Goal: Task Accomplishment & Management: Use online tool/utility

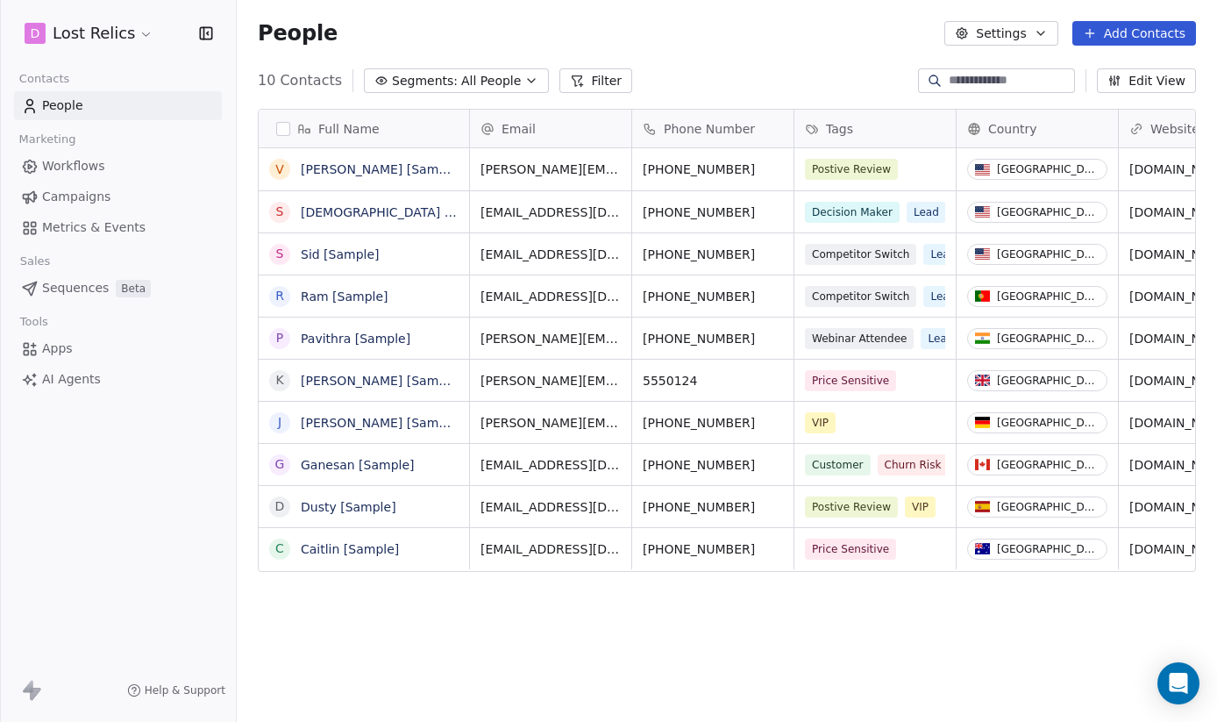
scroll to position [635, 980]
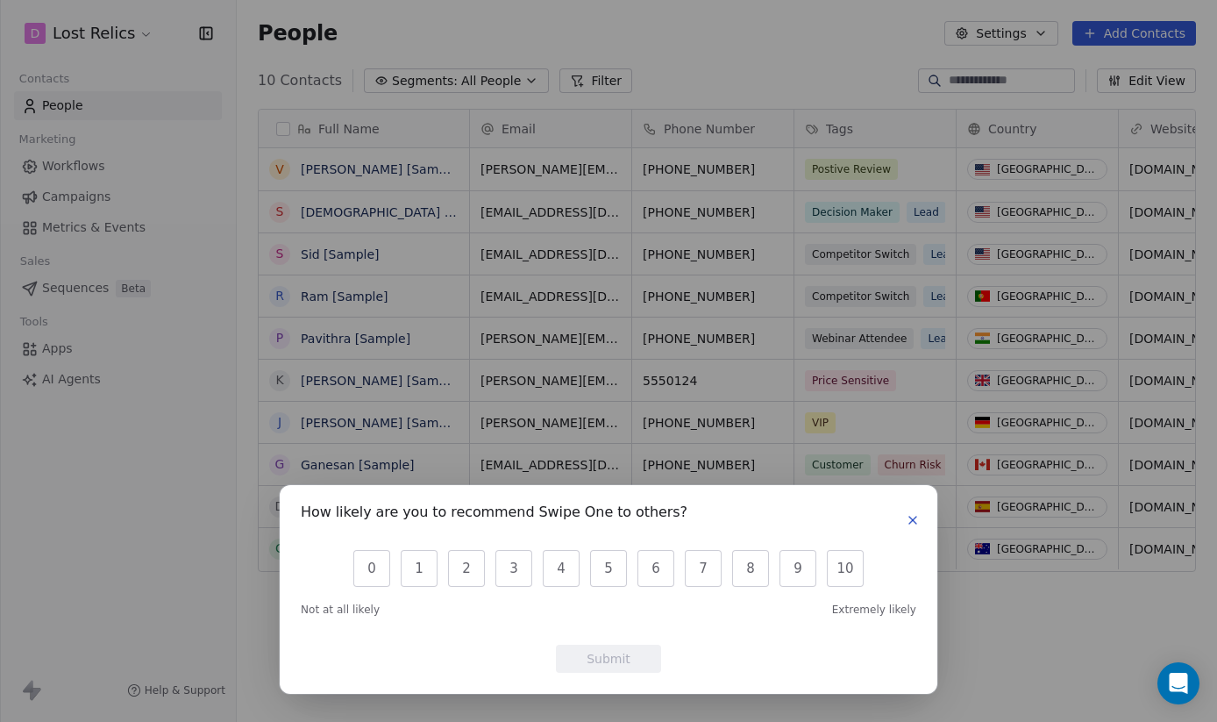
click at [913, 518] on icon "button" at bounding box center [913, 520] width 14 height 14
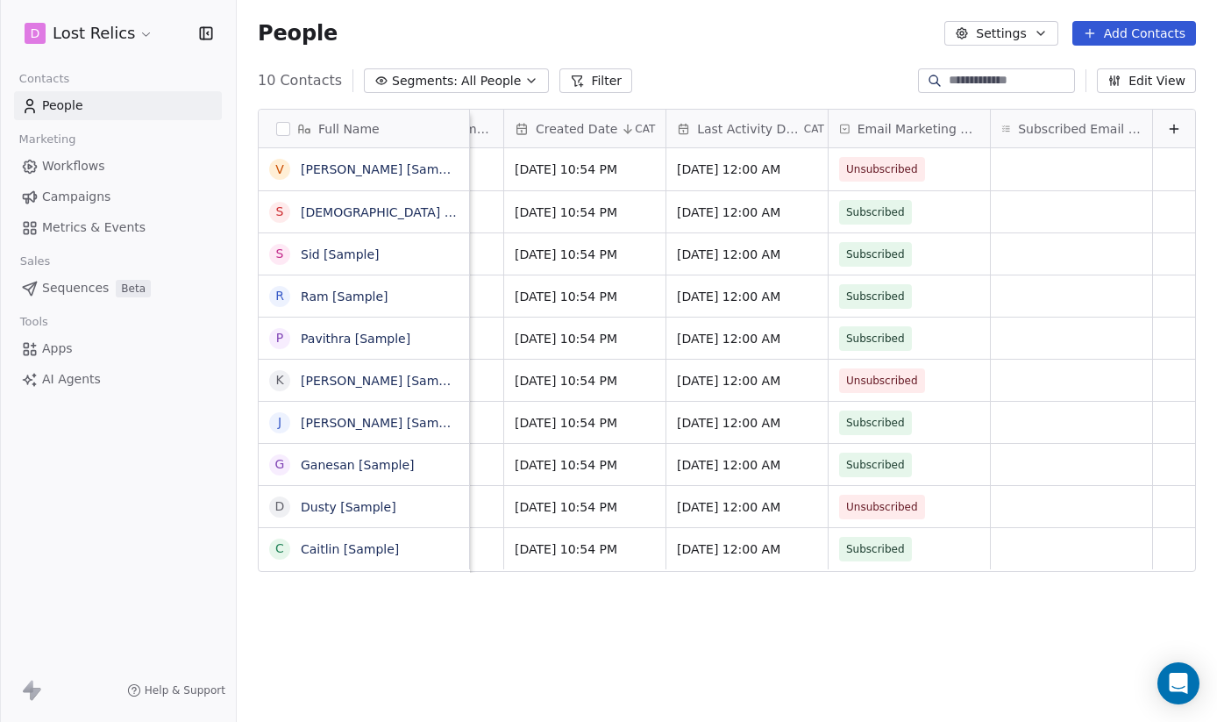
scroll to position [0, 1426]
click at [1021, 32] on button "Settings" at bounding box center [1000, 33] width 113 height 25
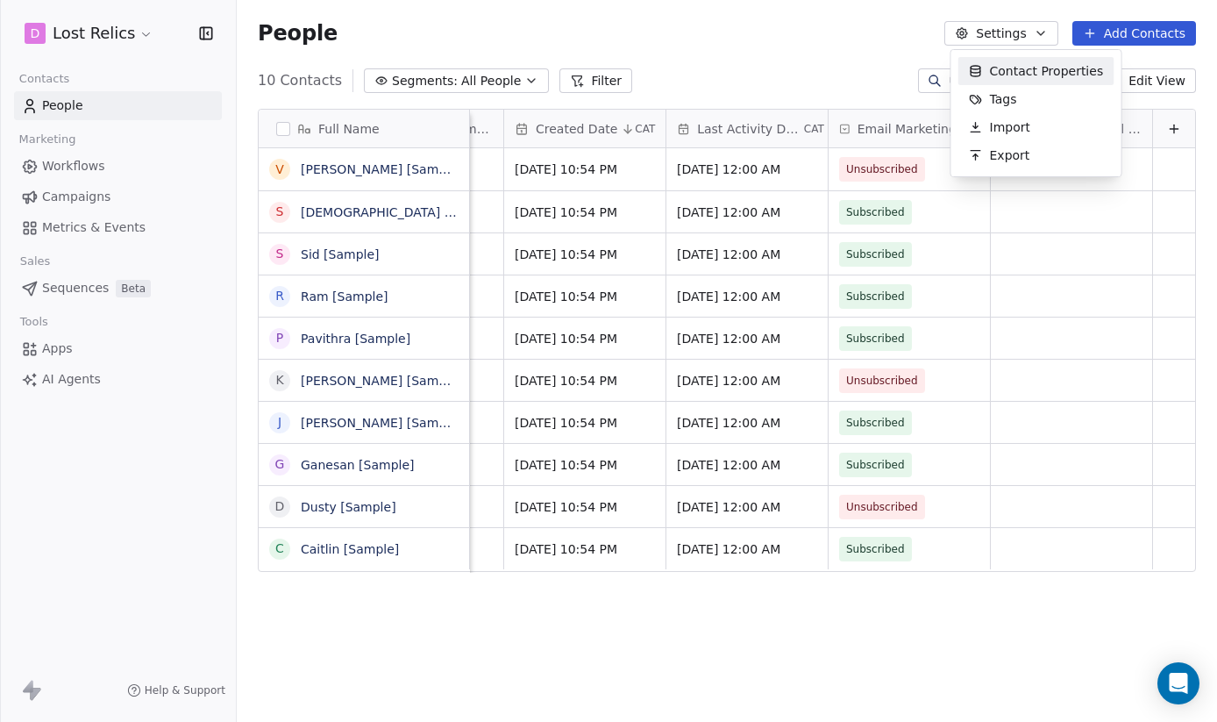
click at [27, 693] on html "D Lost Relics Contacts People Marketing Workflows Campaigns Metrics & Events Sa…" at bounding box center [608, 361] width 1217 height 722
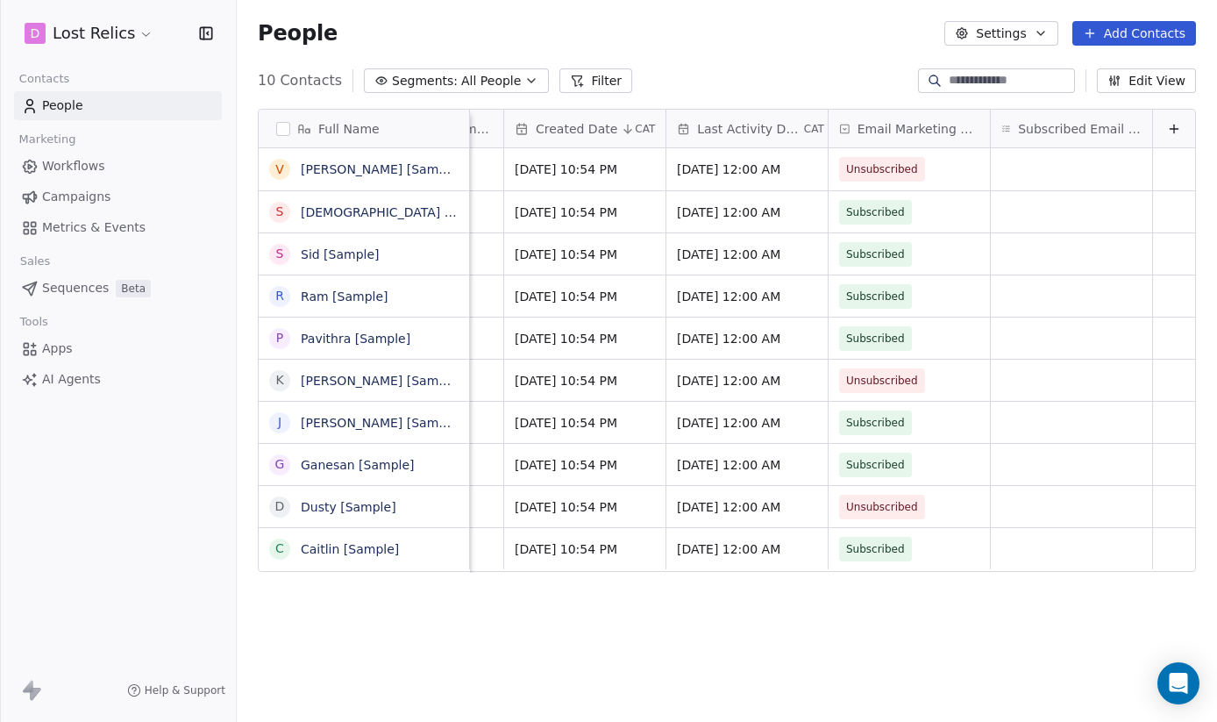
click at [106, 295] on span "Sequences" at bounding box center [75, 288] width 67 height 18
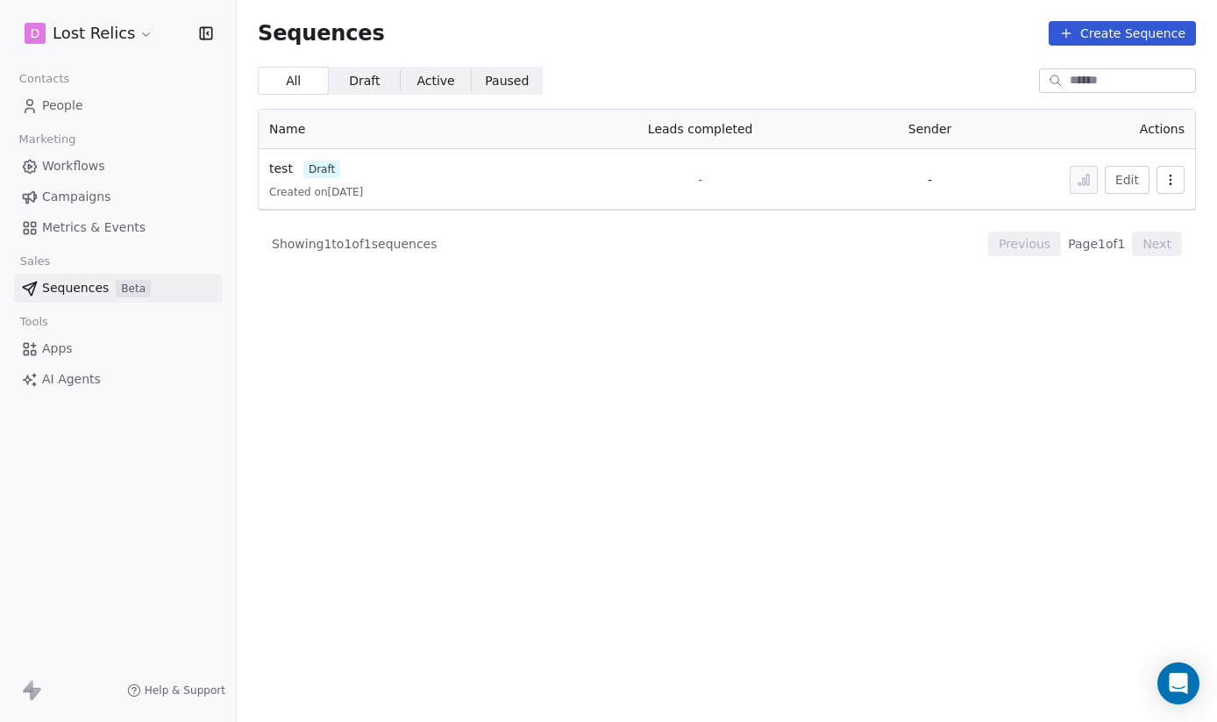
click at [417, 196] on div "Created on 11 Aug 2025" at bounding box center [406, 192] width 274 height 14
click at [1138, 182] on button "Edit" at bounding box center [1127, 180] width 45 height 28
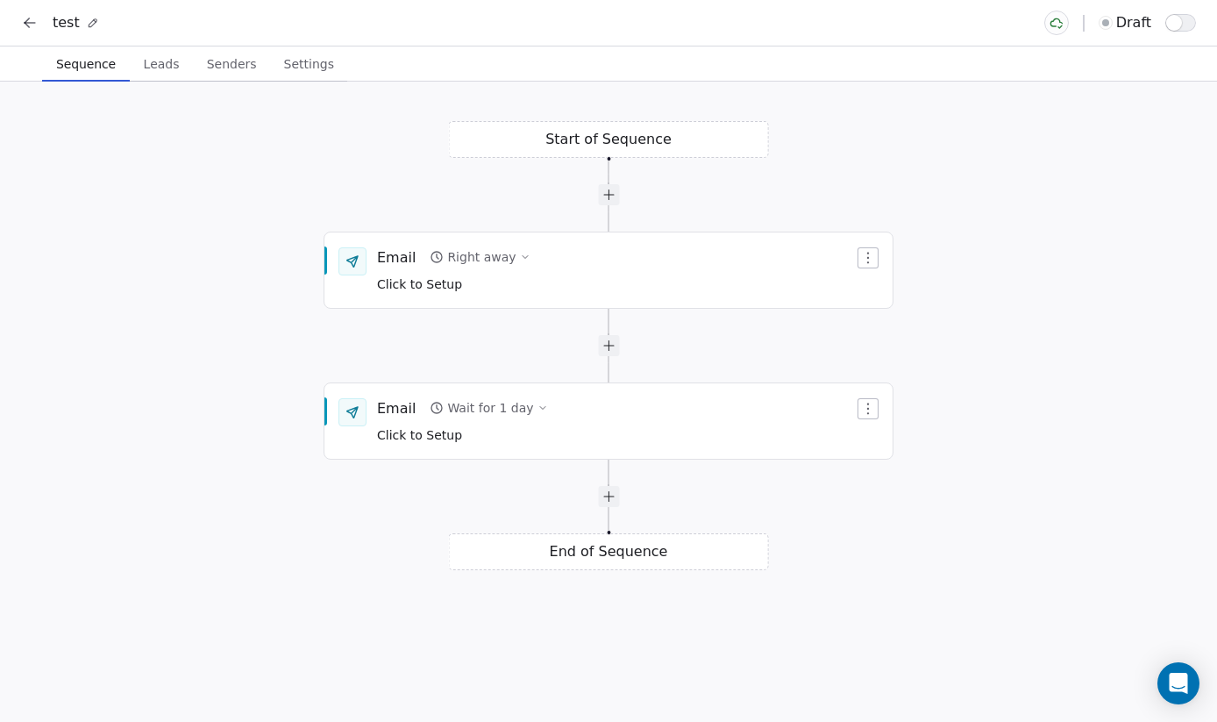
click at [21, 12] on button at bounding box center [30, 23] width 25 height 25
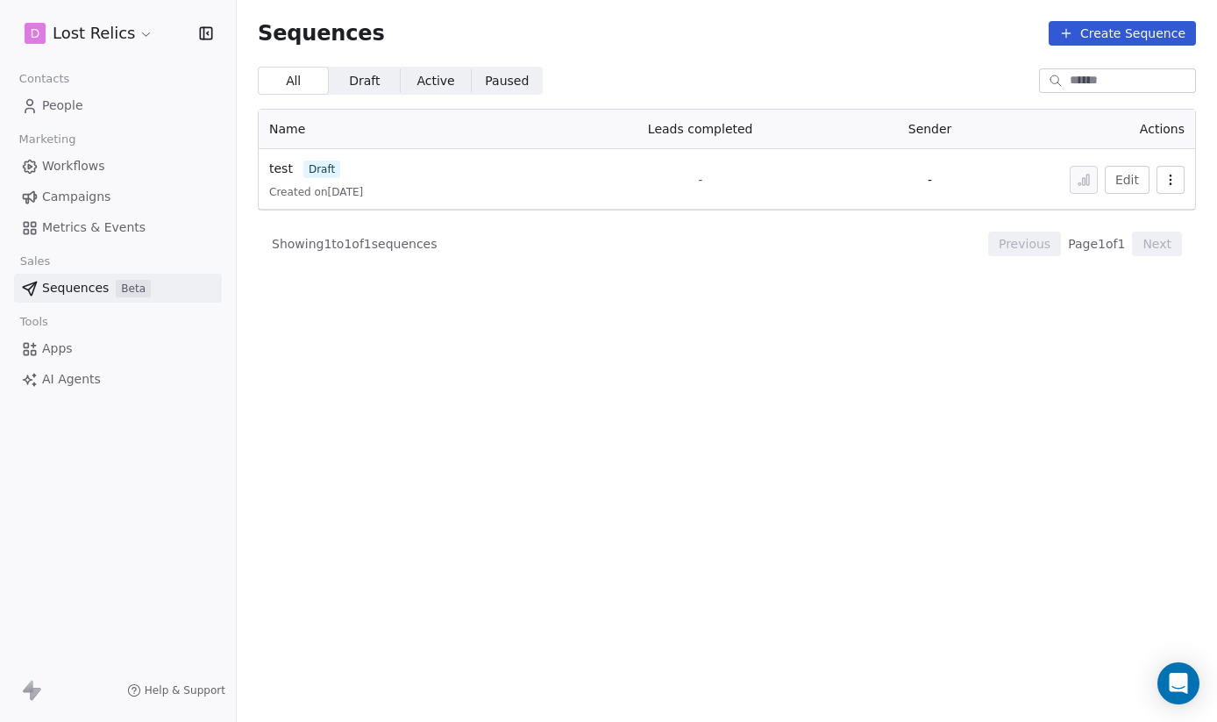
click at [74, 169] on span "Workflows" at bounding box center [73, 166] width 63 height 18
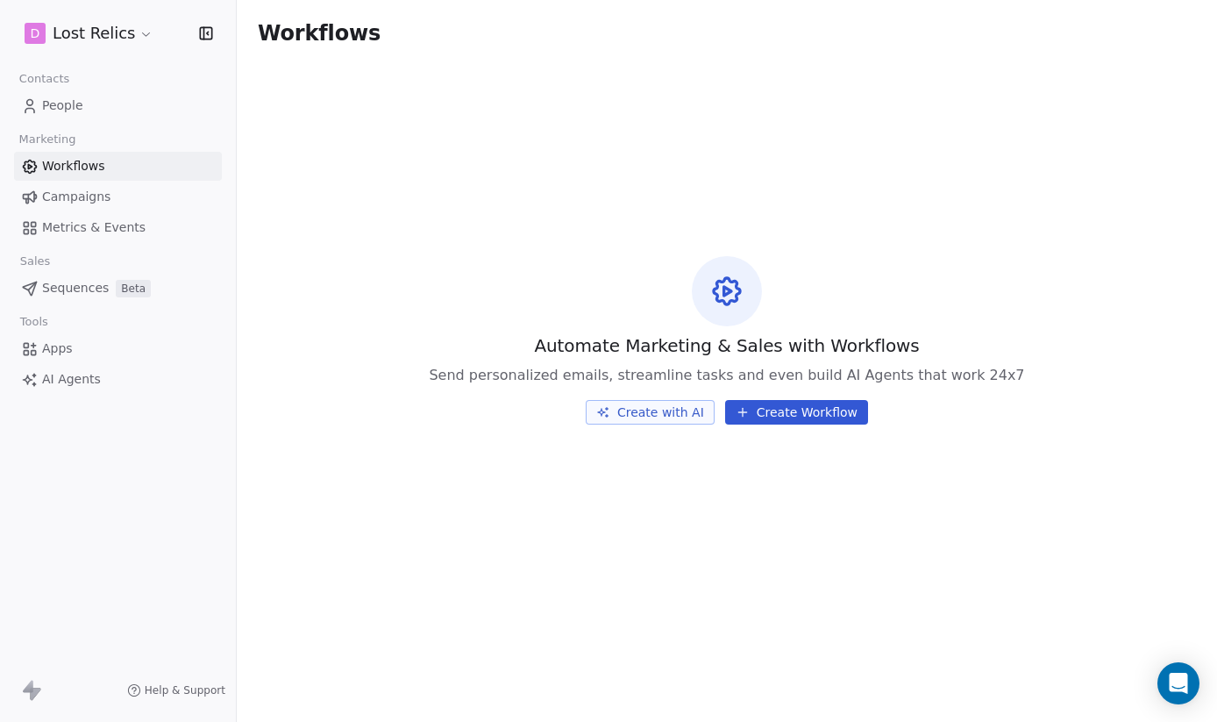
click at [788, 414] on button "Create Workflow" at bounding box center [796, 412] width 143 height 25
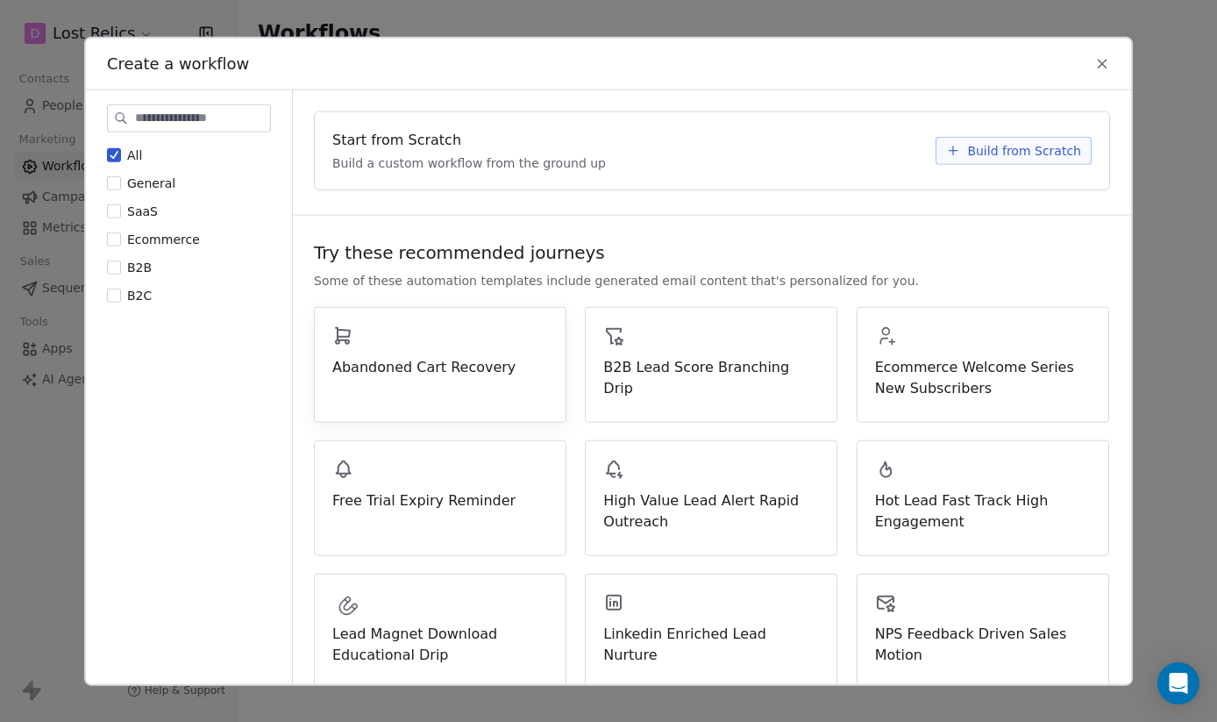
click at [475, 362] on span "Abandoned Cart Recovery" at bounding box center [440, 366] width 216 height 21
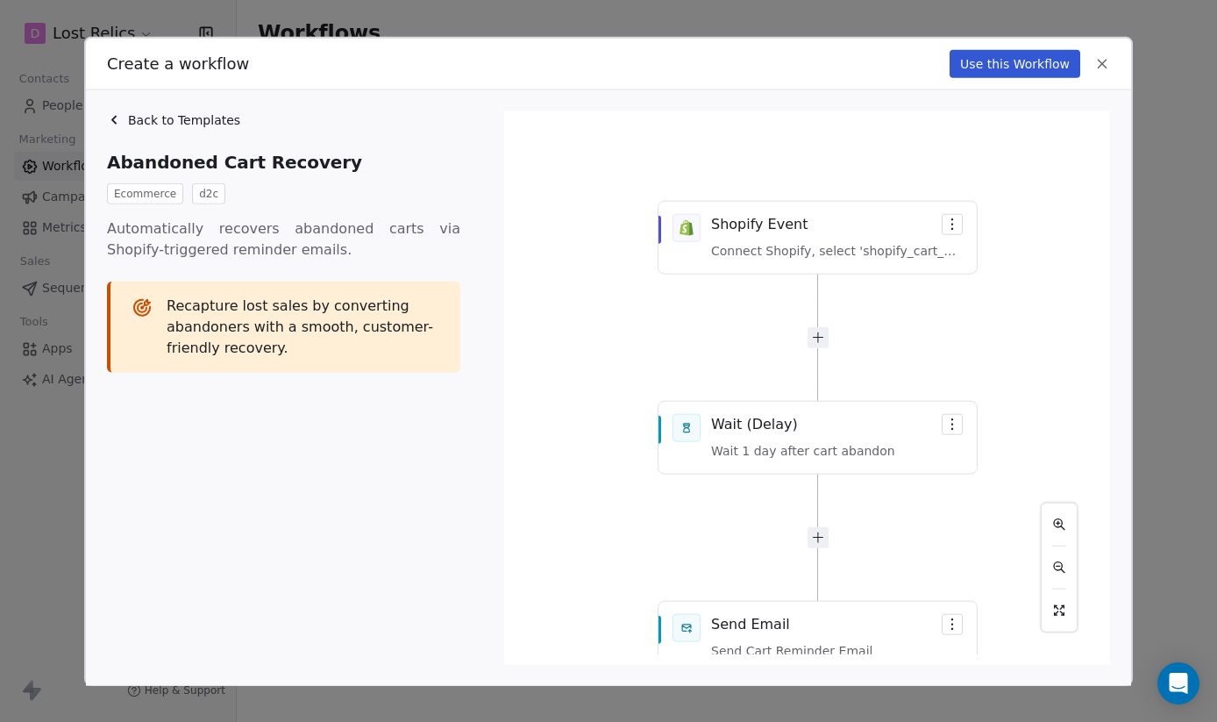
click at [1001, 60] on button "Use this Workflow" at bounding box center [1015, 63] width 131 height 28
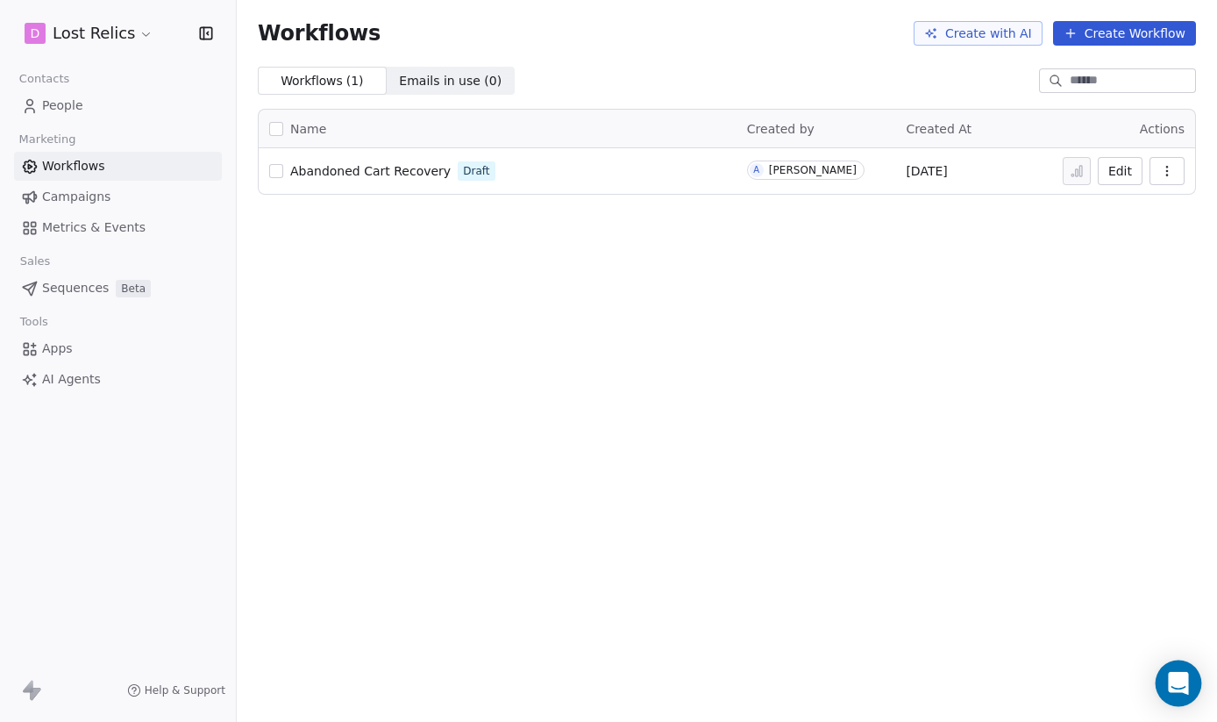
click at [1171, 679] on icon "Open Intercom Messenger" at bounding box center [1178, 683] width 20 height 23
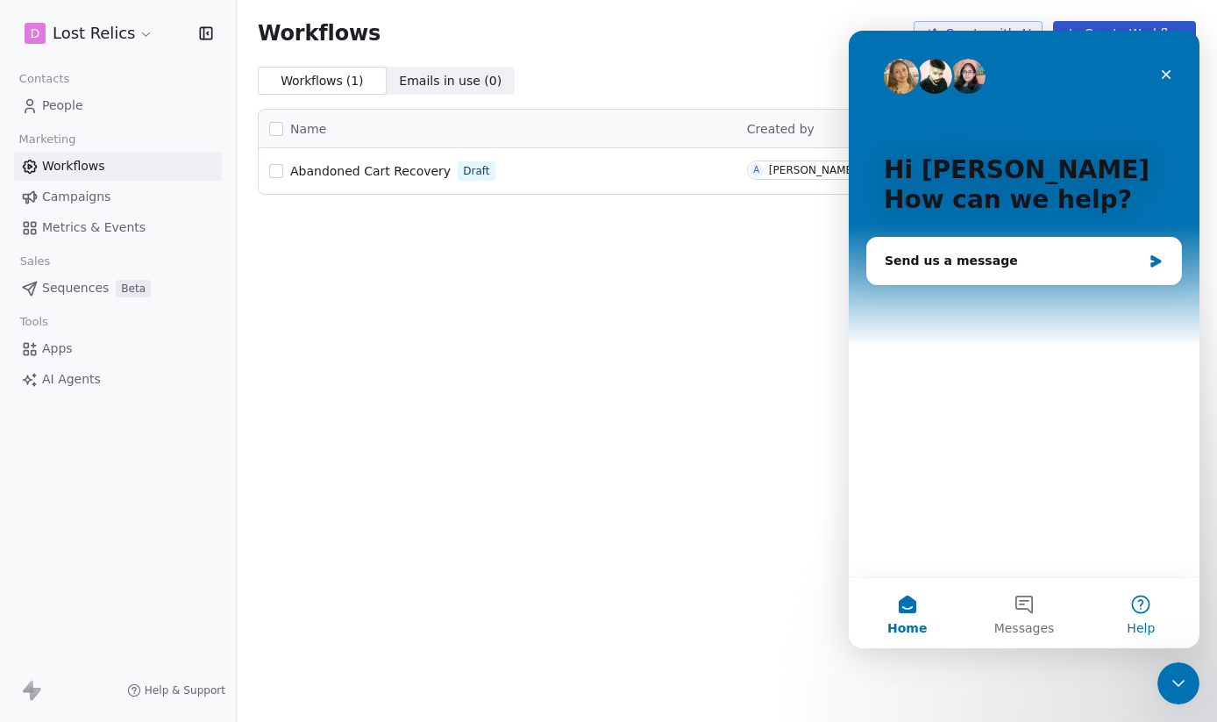
click at [1141, 610] on button "Help" at bounding box center [1141, 613] width 117 height 70
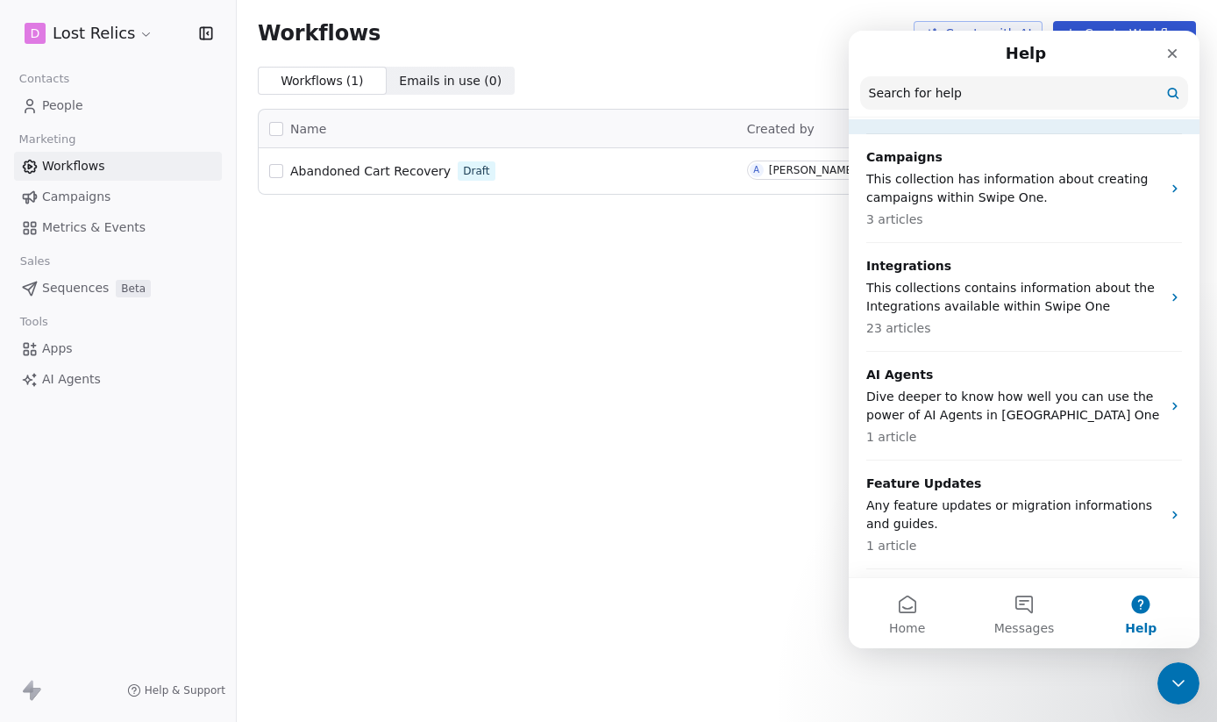
scroll to position [552, 0]
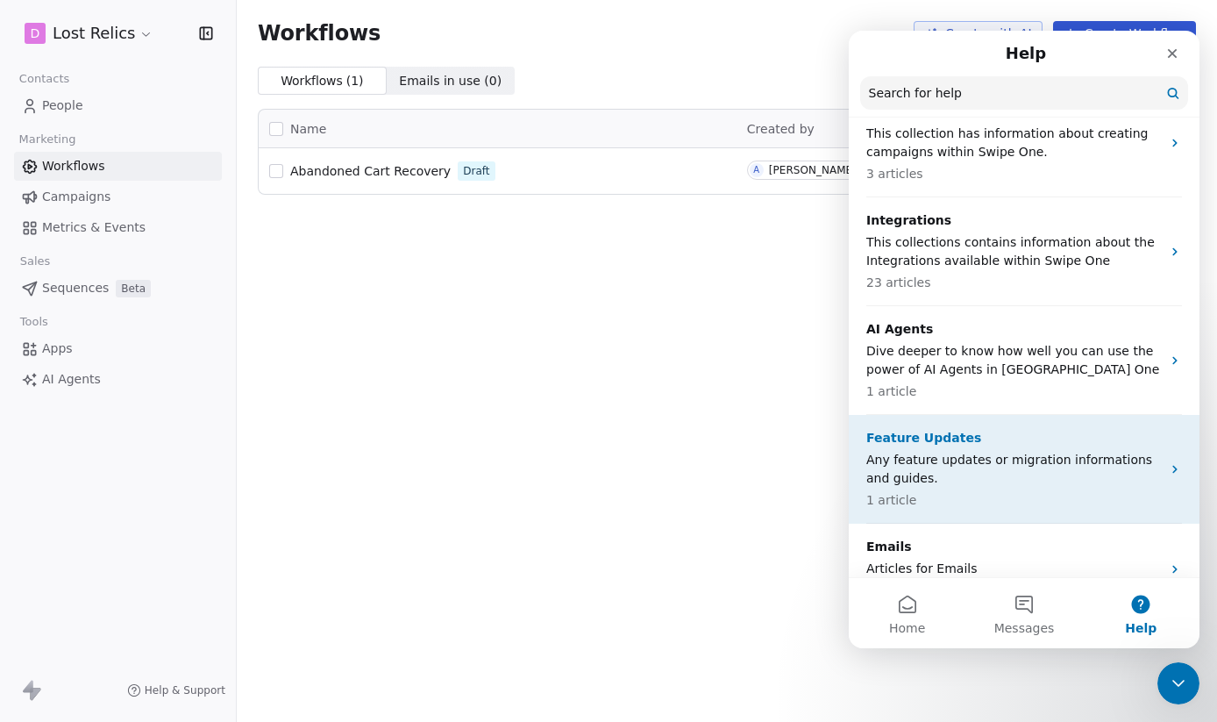
click at [1011, 451] on p "Any feature updates or migration informations and guides." at bounding box center [1013, 469] width 295 height 37
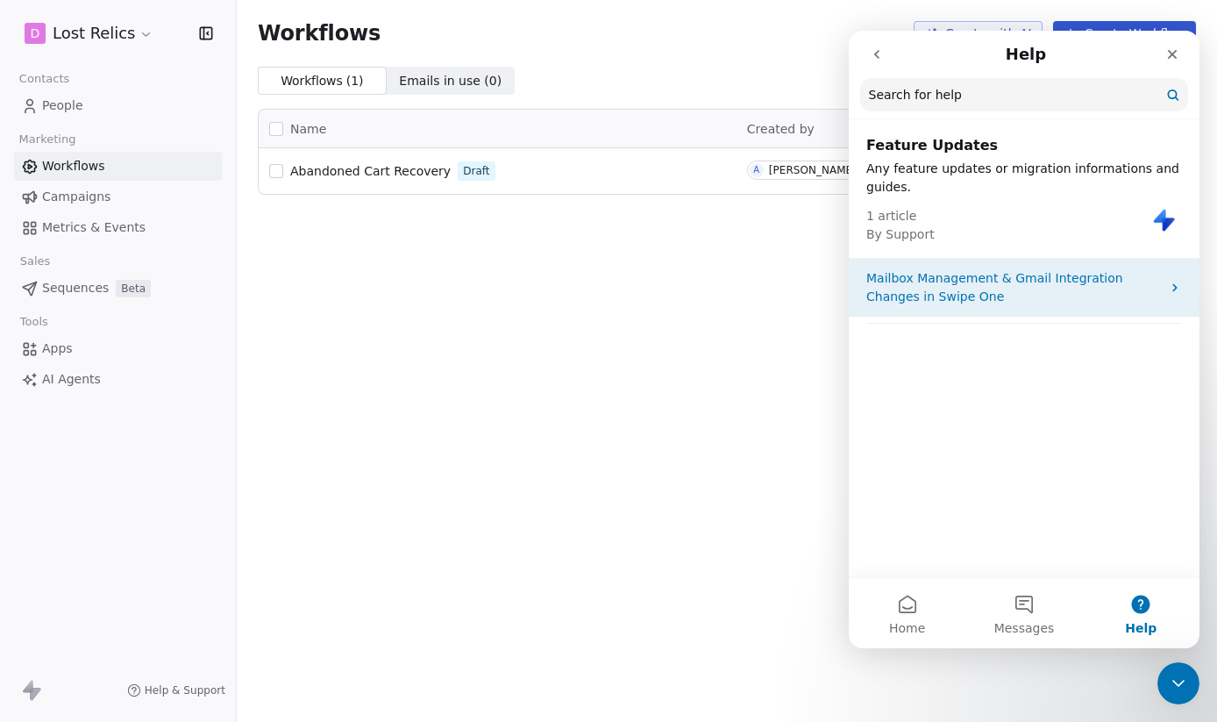
click at [946, 302] on p "Mailbox Management & Gmail Integration Changes in Swipe One" at bounding box center [1013, 287] width 295 height 37
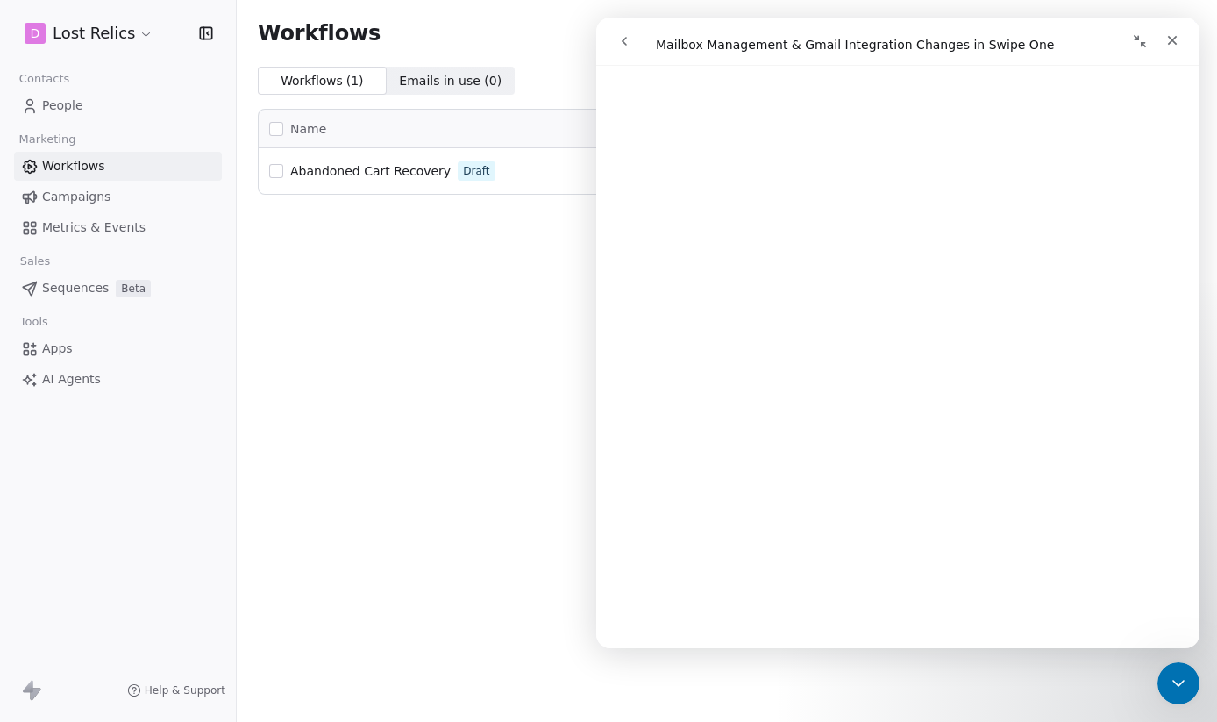
scroll to position [2165, 0]
click at [443, 445] on div "Workflows Create with AI Create Workflow Workflows ( 1 ) Workflows ( 1 ) Emails…" at bounding box center [727, 361] width 980 height 722
click at [379, 376] on div "Workflows Create with AI Create Workflow Workflows ( 1 ) Workflows ( 1 ) Emails…" at bounding box center [727, 361] width 980 height 722
click at [1178, 677] on icon "Close Intercom Messenger" at bounding box center [1175, 680] width 21 height 21
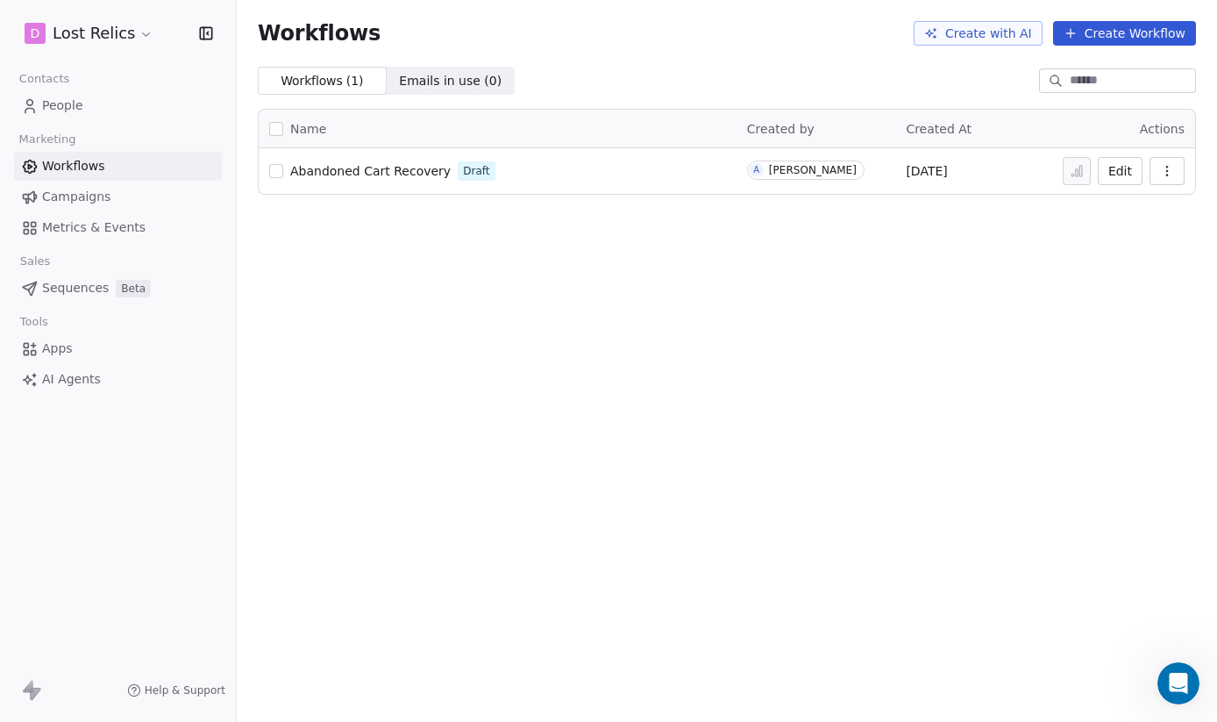
click at [64, 102] on span "People" at bounding box center [62, 105] width 41 height 18
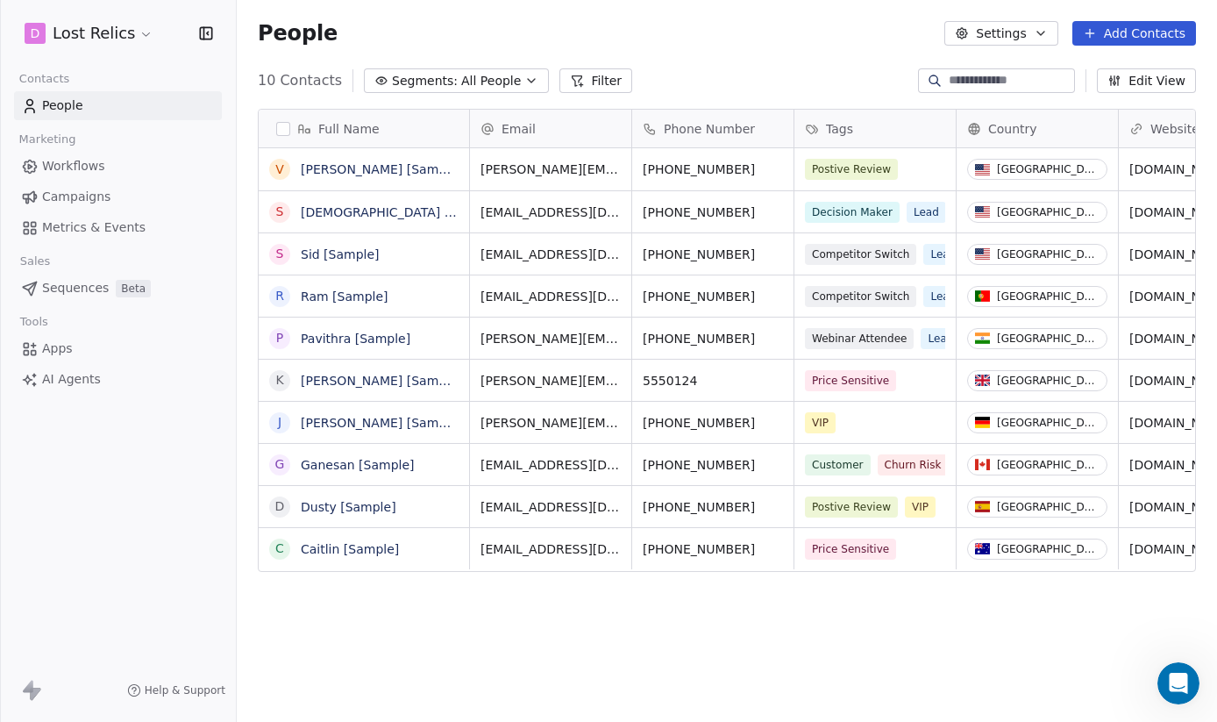
scroll to position [635, 980]
click at [202, 28] on icon "button" at bounding box center [205, 32] width 11 height 11
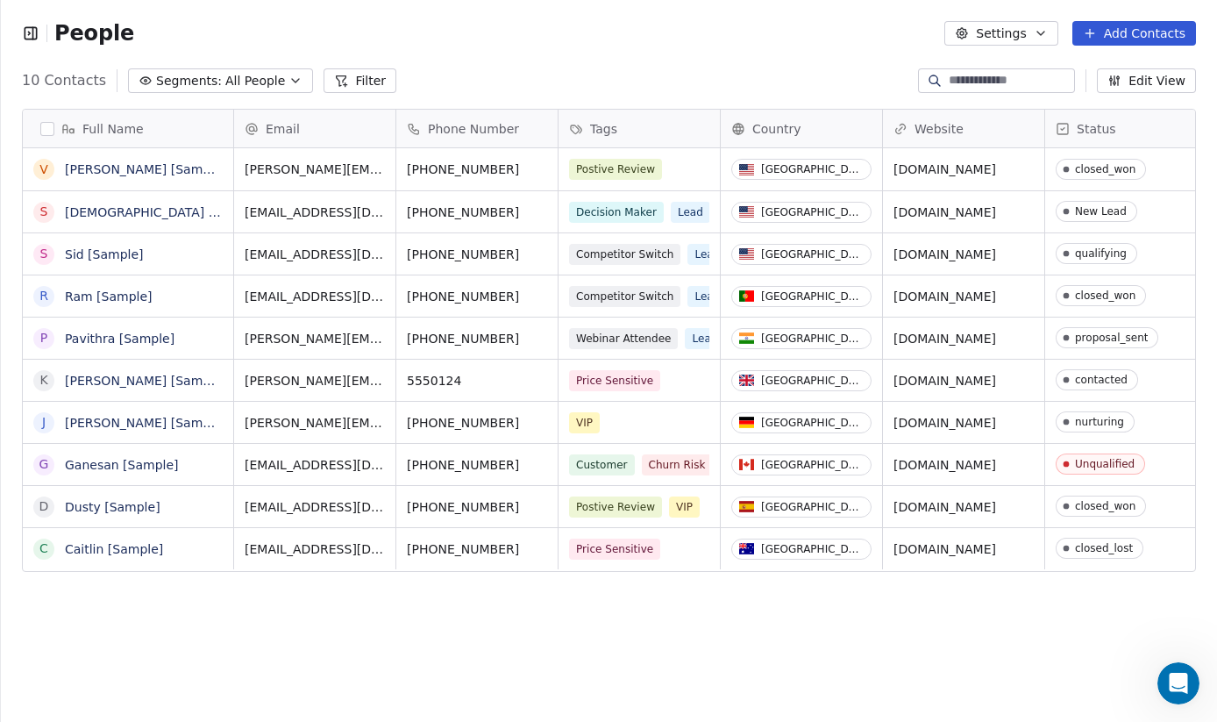
scroll to position [0, 0]
click at [38, 32] on icon "button" at bounding box center [31, 34] width 18 height 18
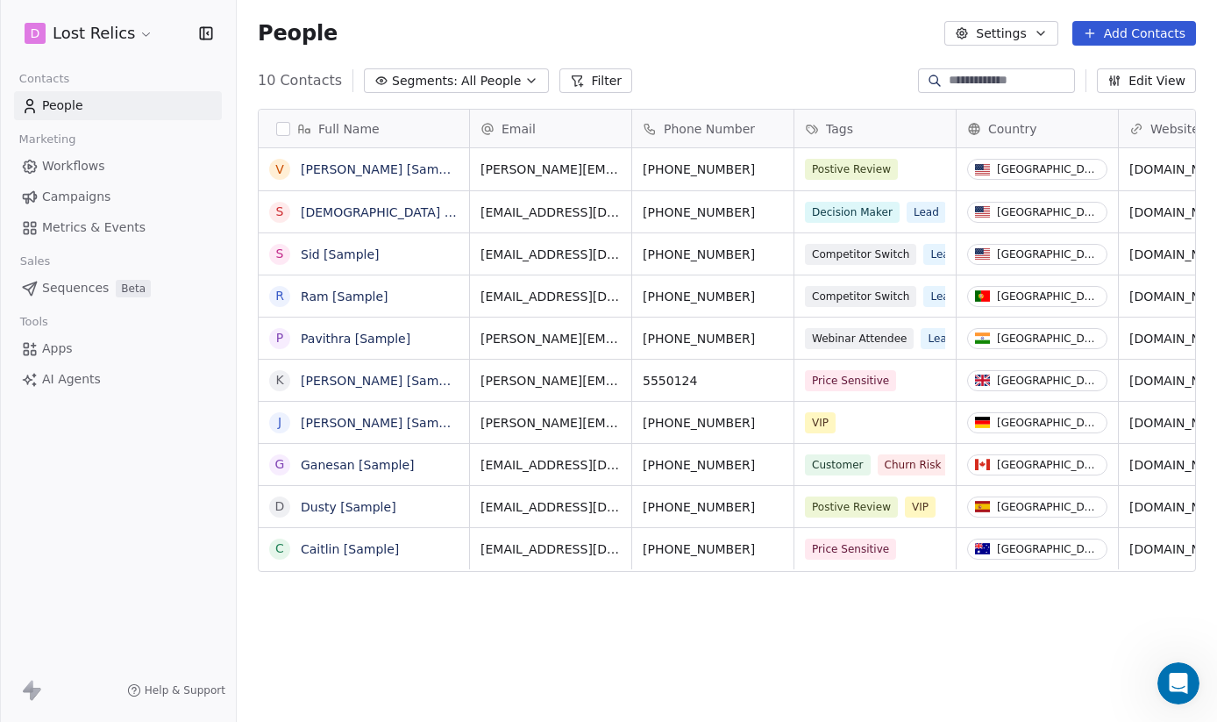
click at [68, 373] on span "AI Agents" at bounding box center [71, 379] width 59 height 18
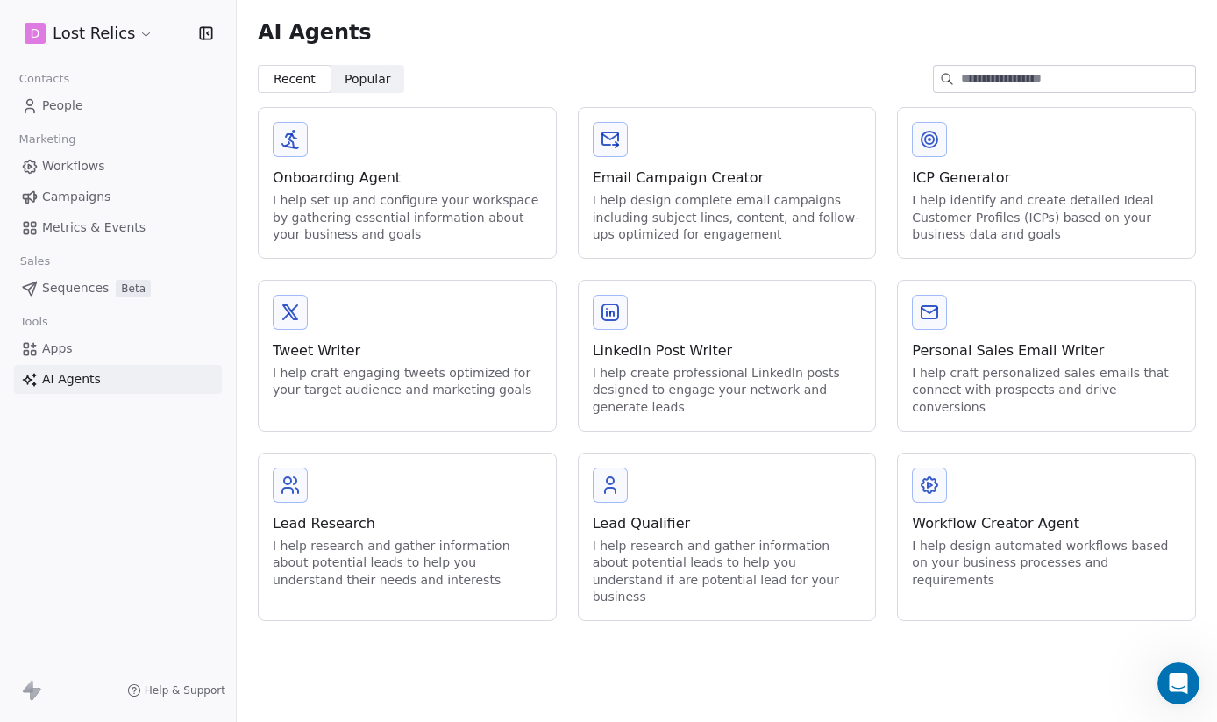
click at [181, 691] on span "Help & Support" at bounding box center [185, 690] width 81 height 14
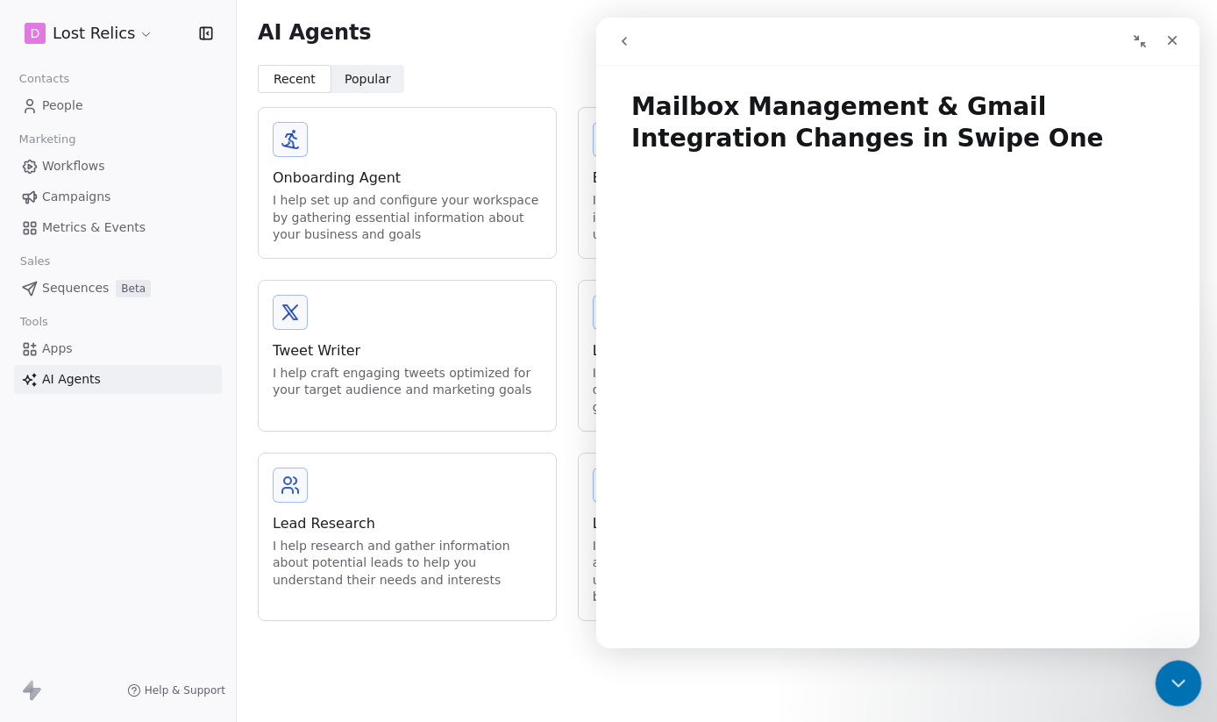
click at [1171, 682] on icon "Close Intercom Messenger" at bounding box center [1175, 680] width 21 height 21
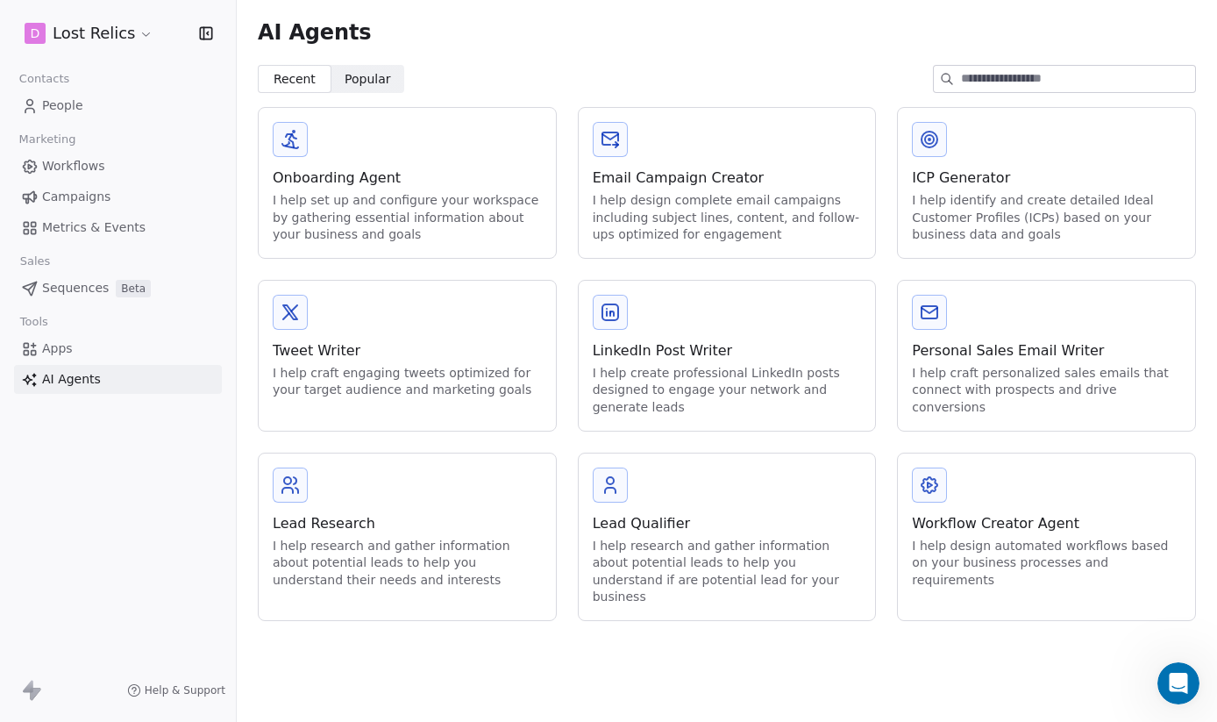
click at [32, 683] on icon at bounding box center [28, 686] width 11 height 12
click at [166, 687] on span "Help & Support" at bounding box center [185, 690] width 81 height 14
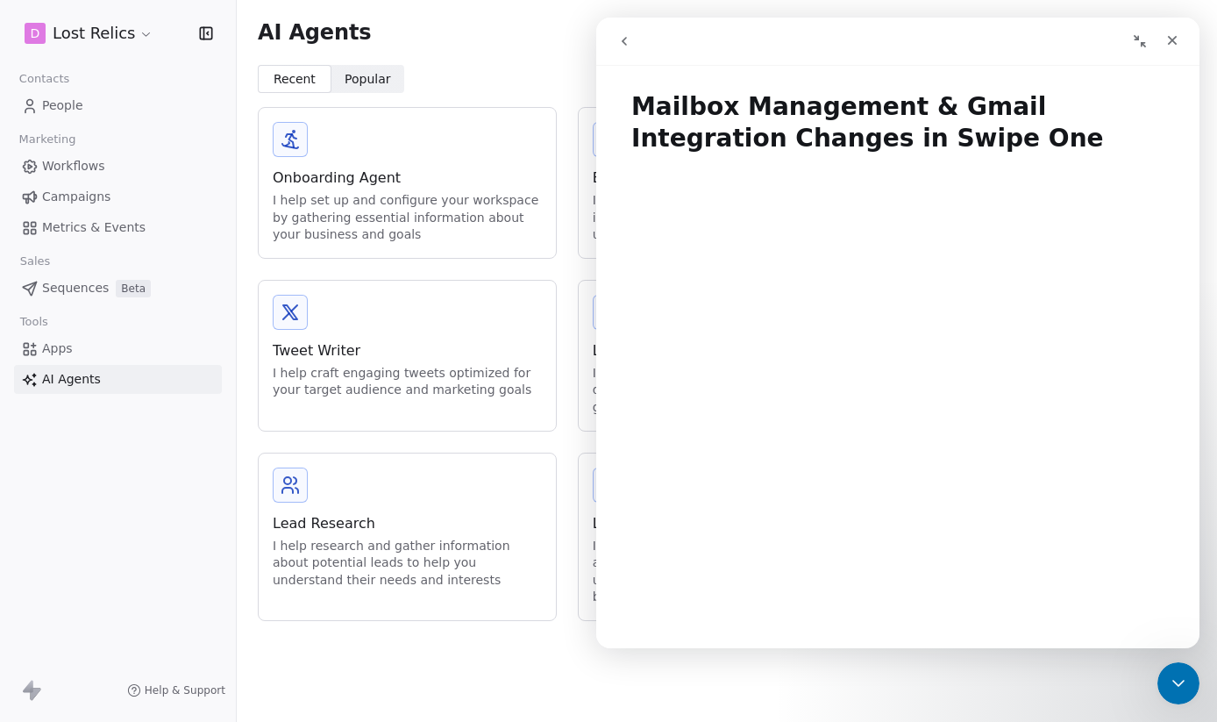
click at [177, 203] on link "Campaigns" at bounding box center [118, 196] width 208 height 29
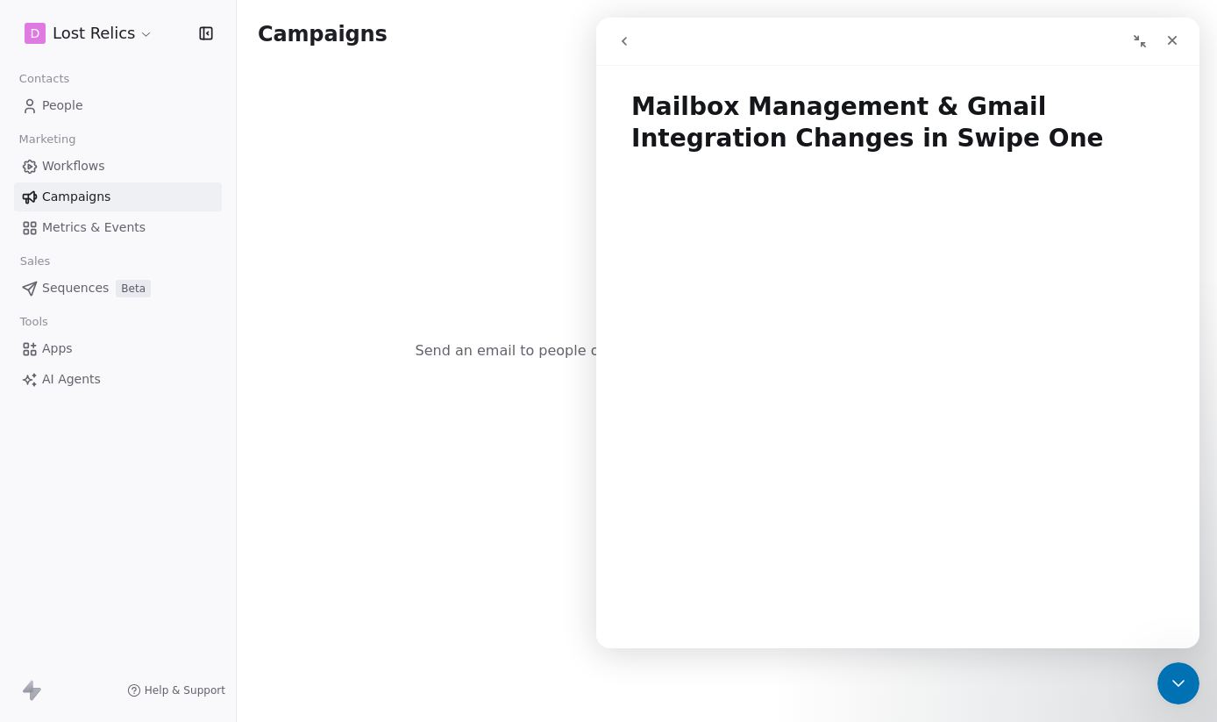
click at [117, 226] on span "Metrics & Events" at bounding box center [93, 227] width 103 height 18
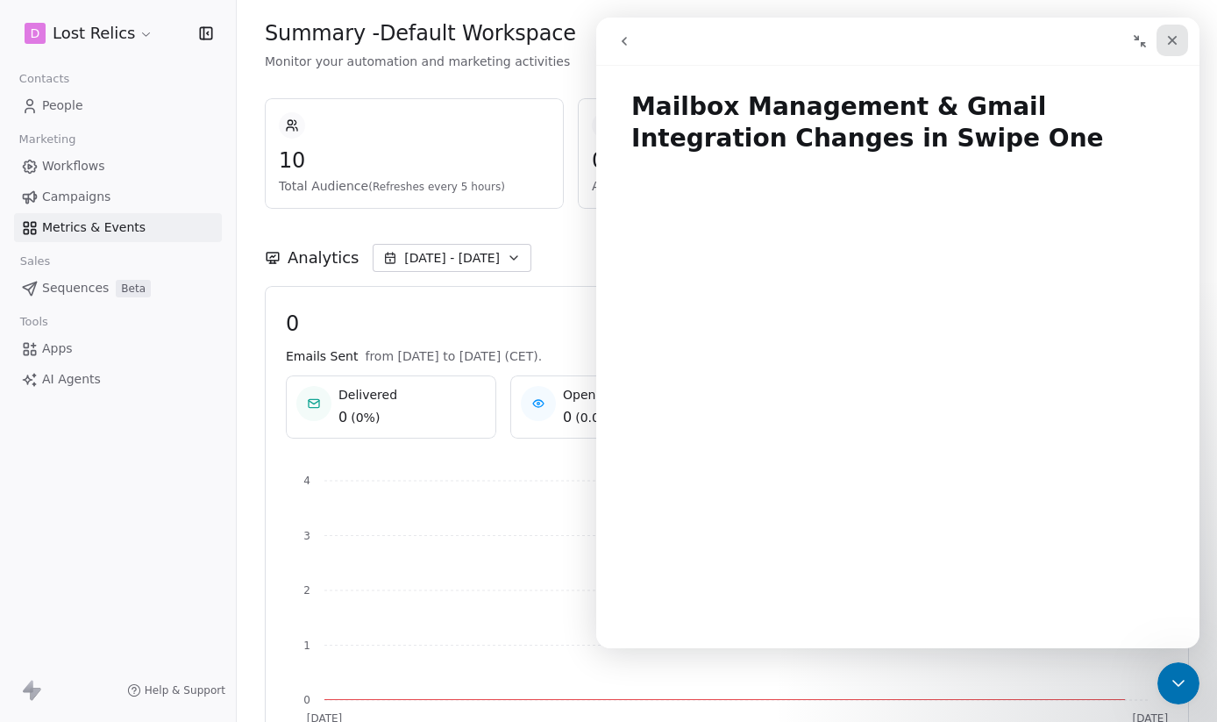
click at [1167, 32] on div "Close" at bounding box center [1173, 41] width 32 height 32
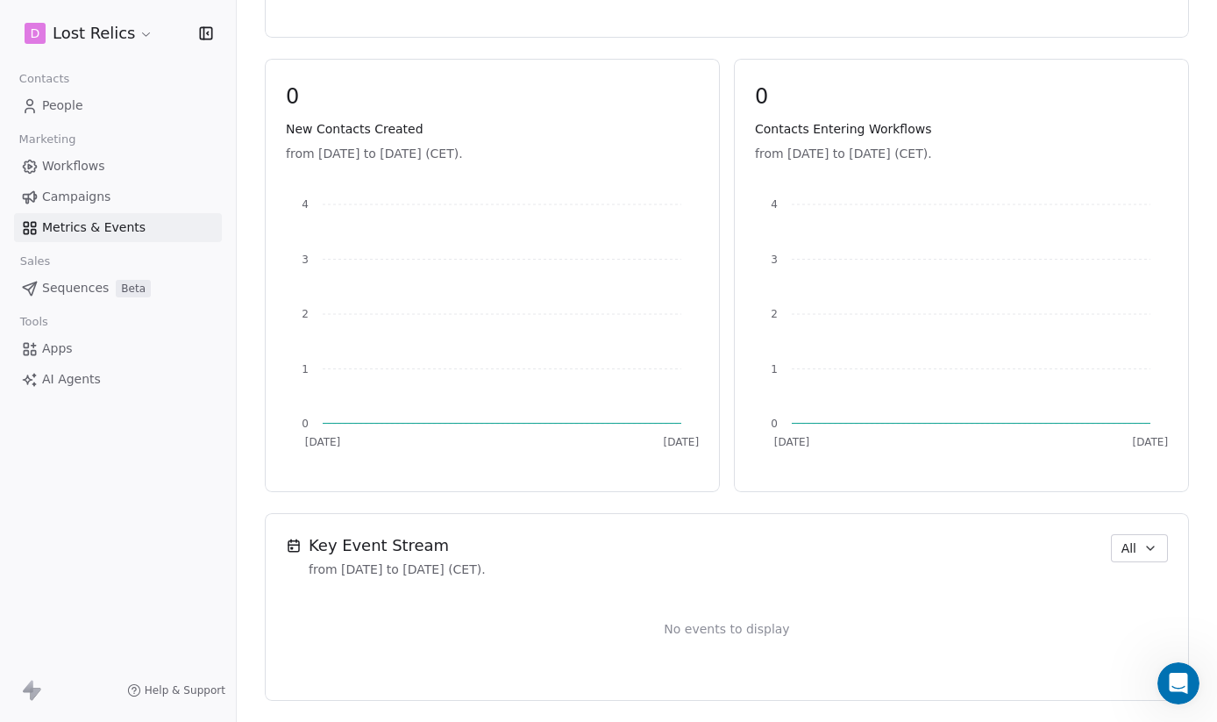
click at [109, 194] on link "Campaigns" at bounding box center [118, 196] width 208 height 29
